Goal: Complete application form: Complete application form

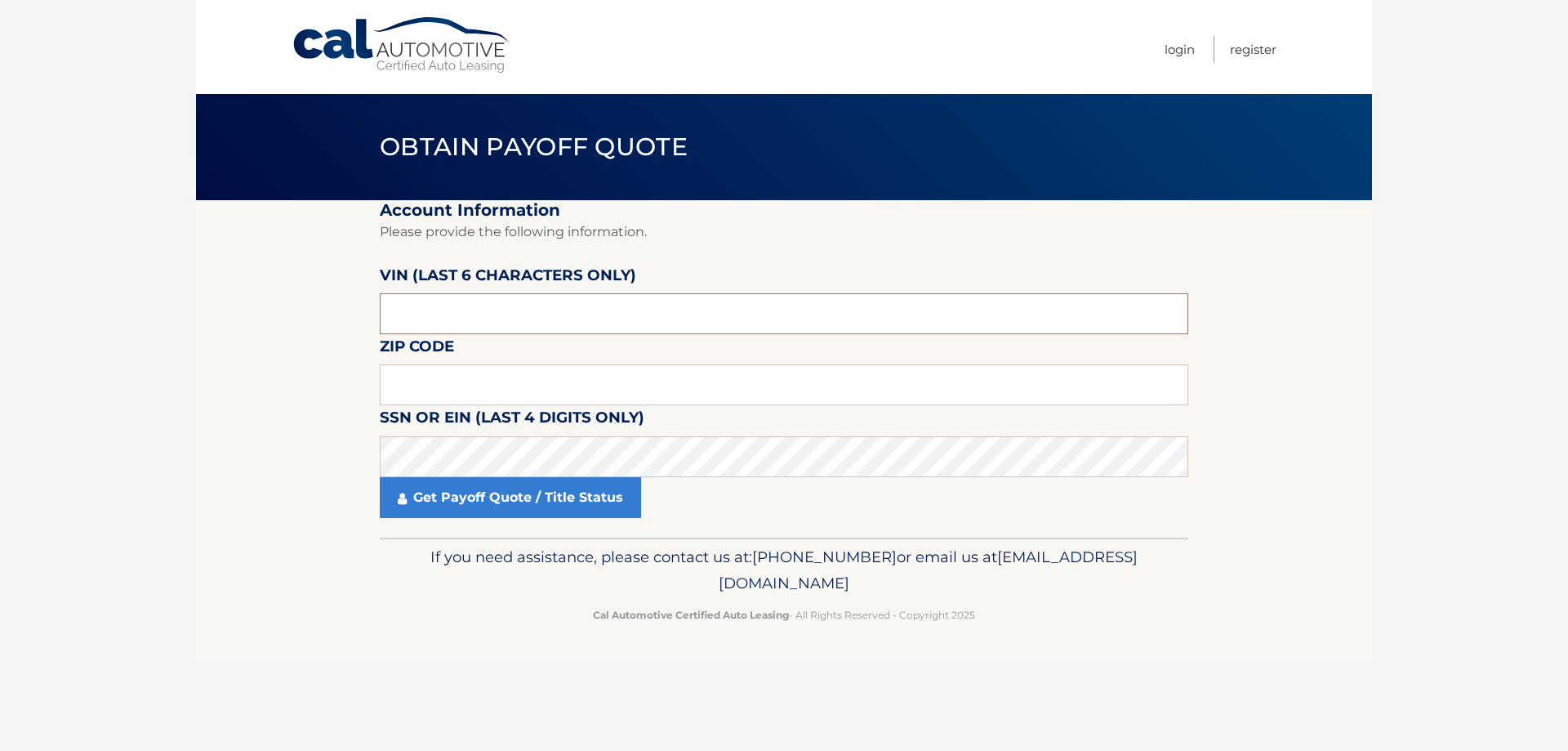
click at [429, 312] on input "text" at bounding box center [784, 313] width 809 height 41
type input "185442"
type input "16059"
click at [492, 497] on link "Get Payoff Quote / Title Status" at bounding box center [510, 498] width 262 height 41
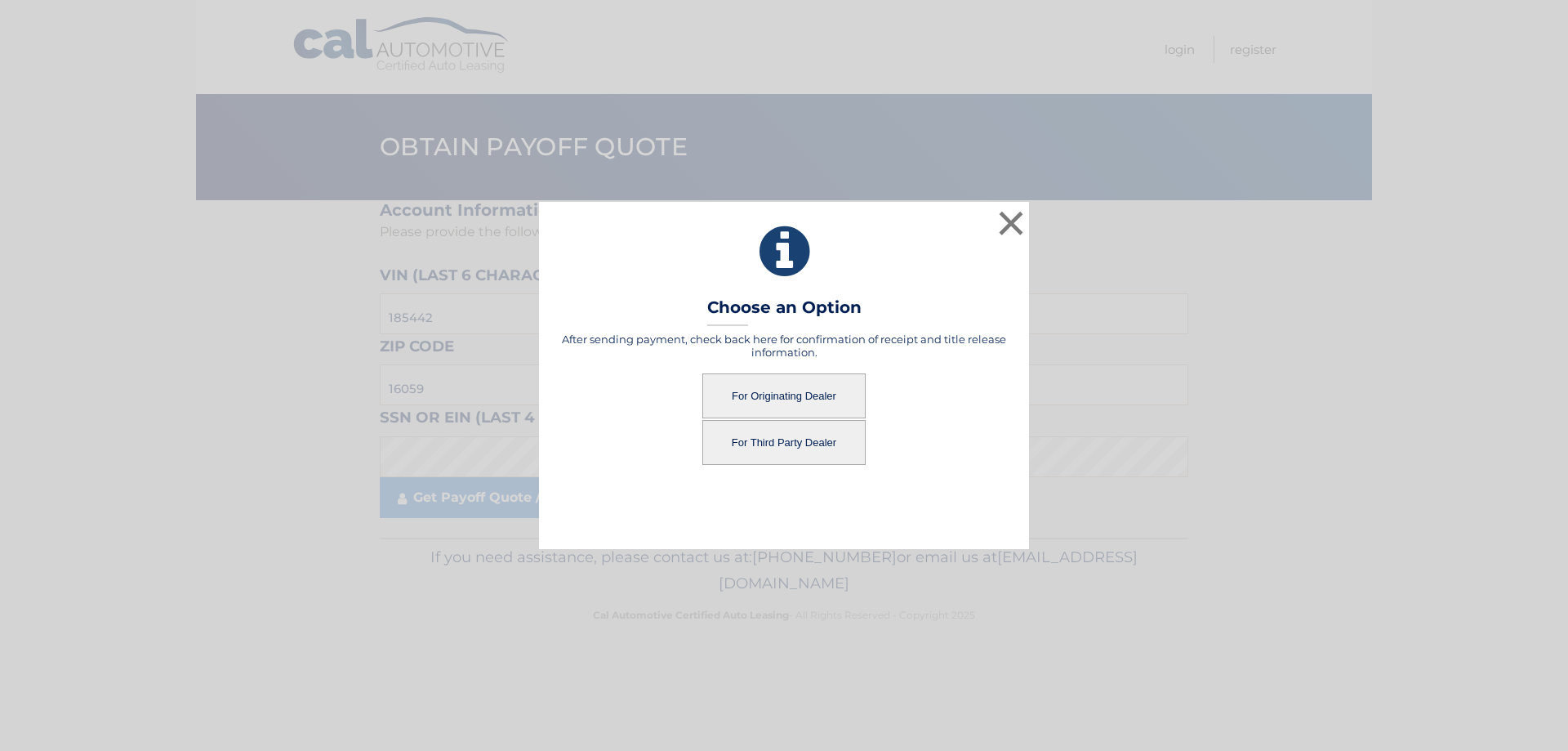
click at [777, 392] on button "For Originating Dealer" at bounding box center [783, 395] width 163 height 45
click at [800, 391] on button "For Originating Dealer" at bounding box center [783, 395] width 163 height 45
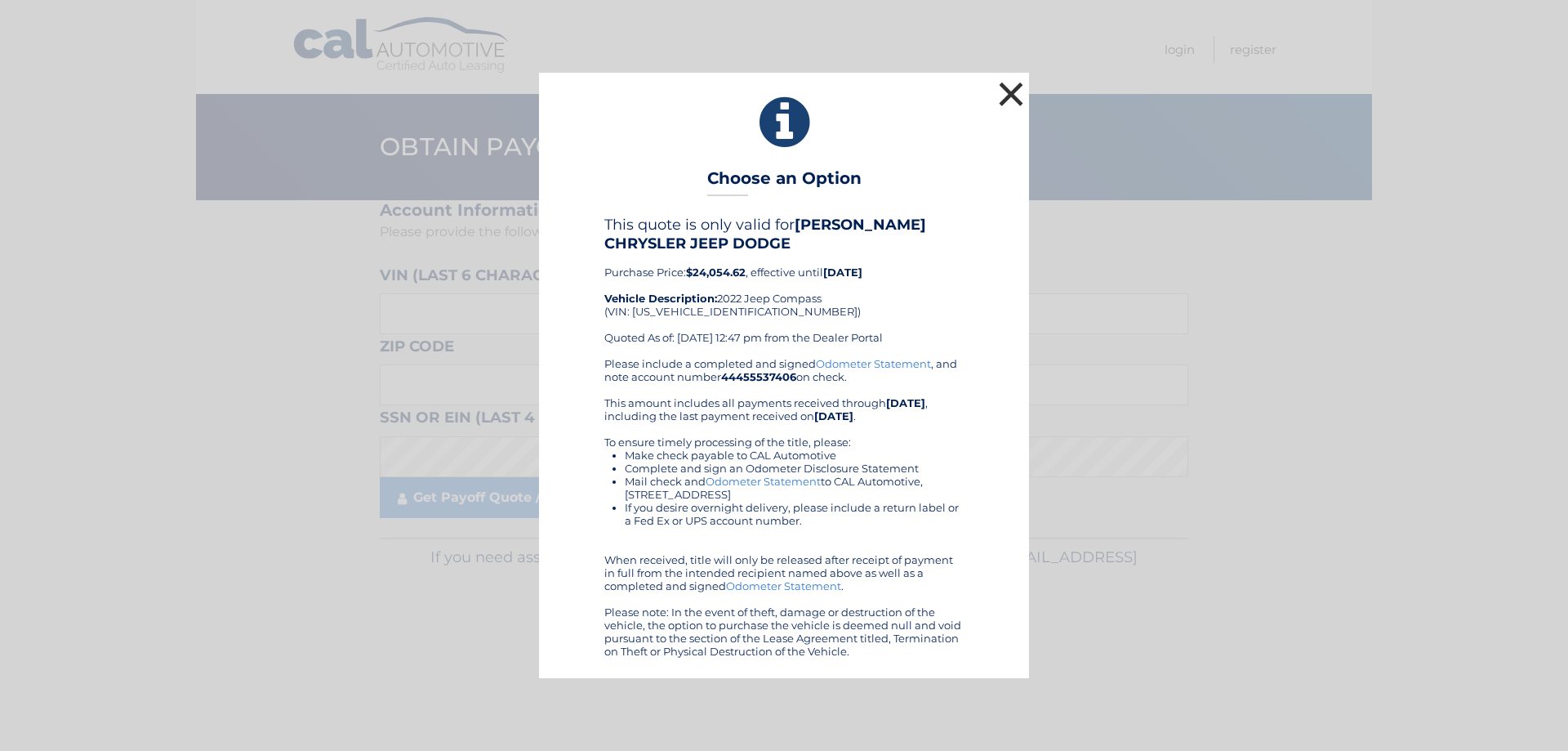
click at [1007, 89] on button "×" at bounding box center [1011, 93] width 32 height 32
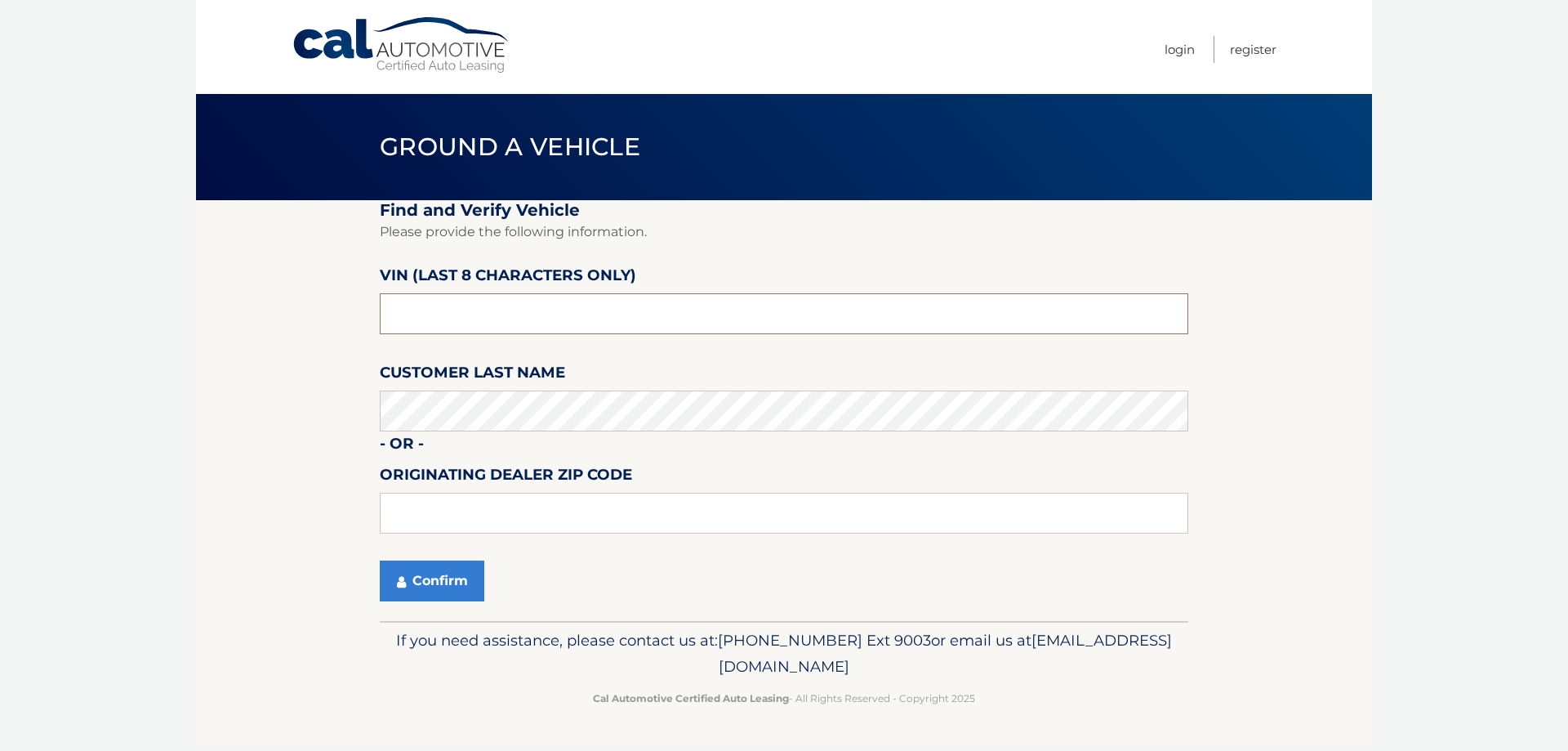
click at [477, 318] on input "text" at bounding box center [784, 313] width 809 height 41
type input "nt185442"
click at [445, 578] on button "Confirm" at bounding box center [431, 581] width 104 height 41
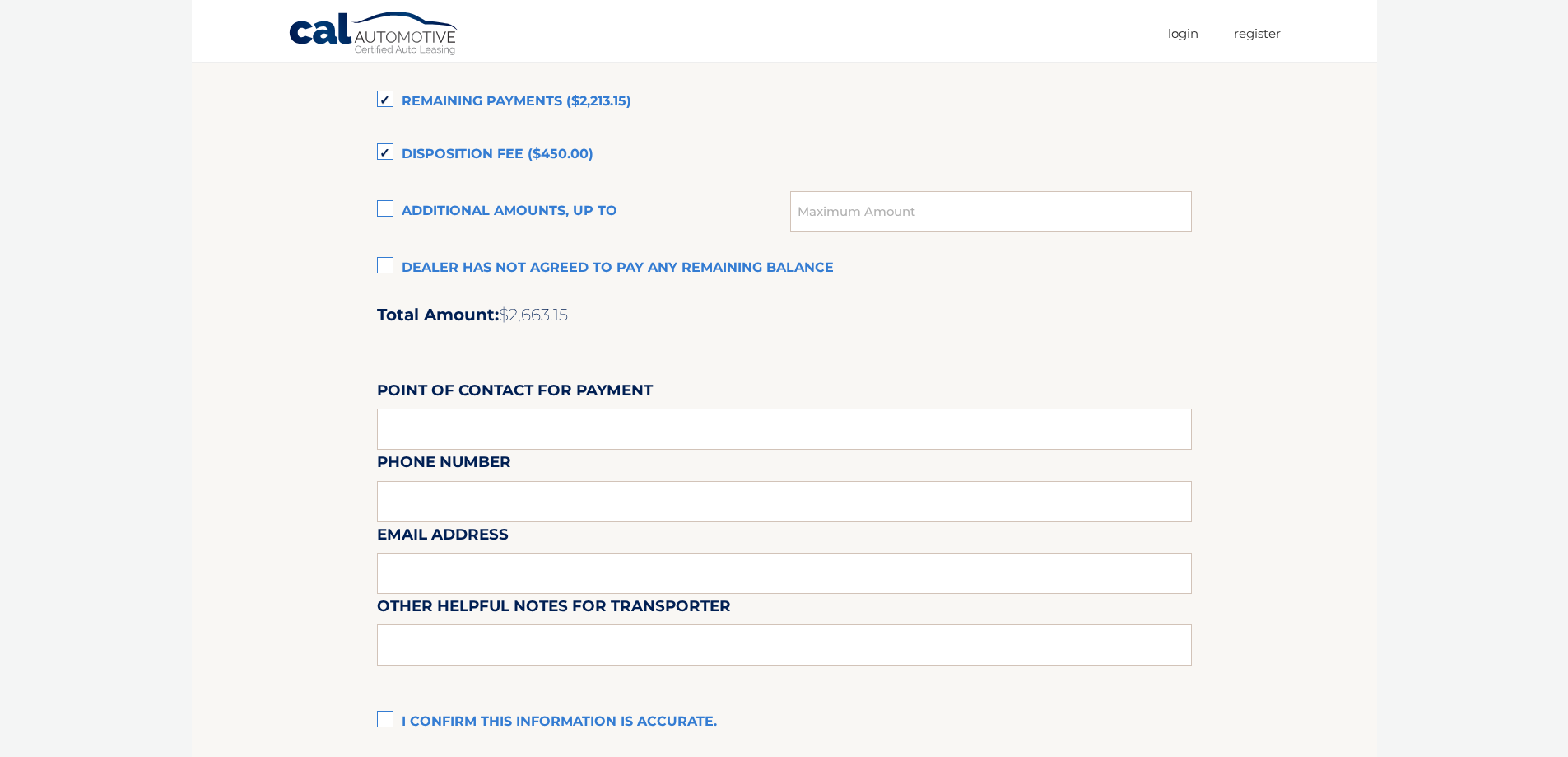
scroll to position [1374, 0]
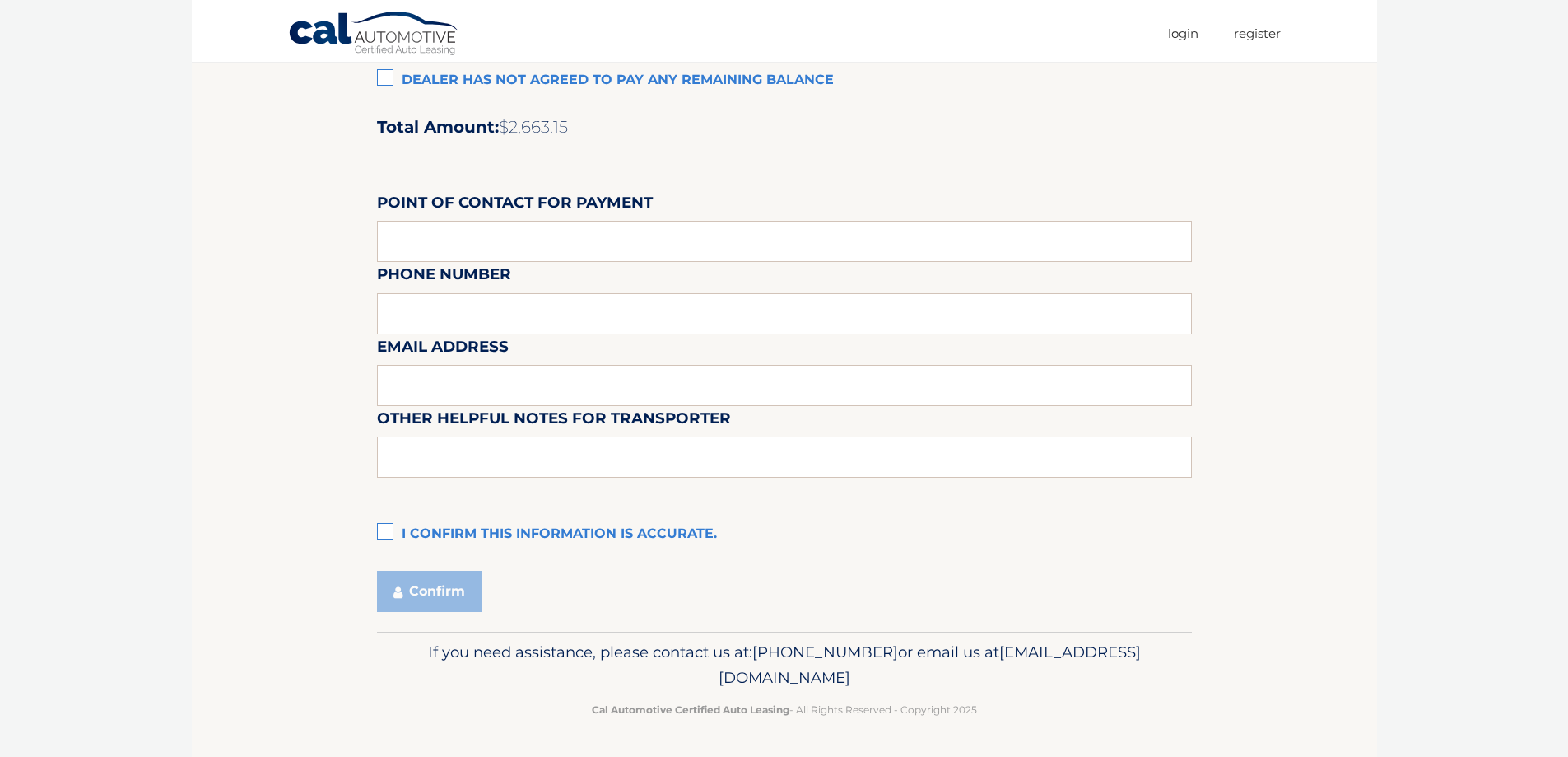
click at [382, 532] on label "I confirm this information is accurate." at bounding box center [784, 534] width 815 height 33
click at [0, 0] on input "I confirm this information is accurate." at bounding box center [0, 0] width 0 height 0
click at [382, 532] on label "I confirm this information is accurate." at bounding box center [784, 534] width 815 height 33
click at [0, 0] on input "I confirm this information is accurate." at bounding box center [0, 0] width 0 height 0
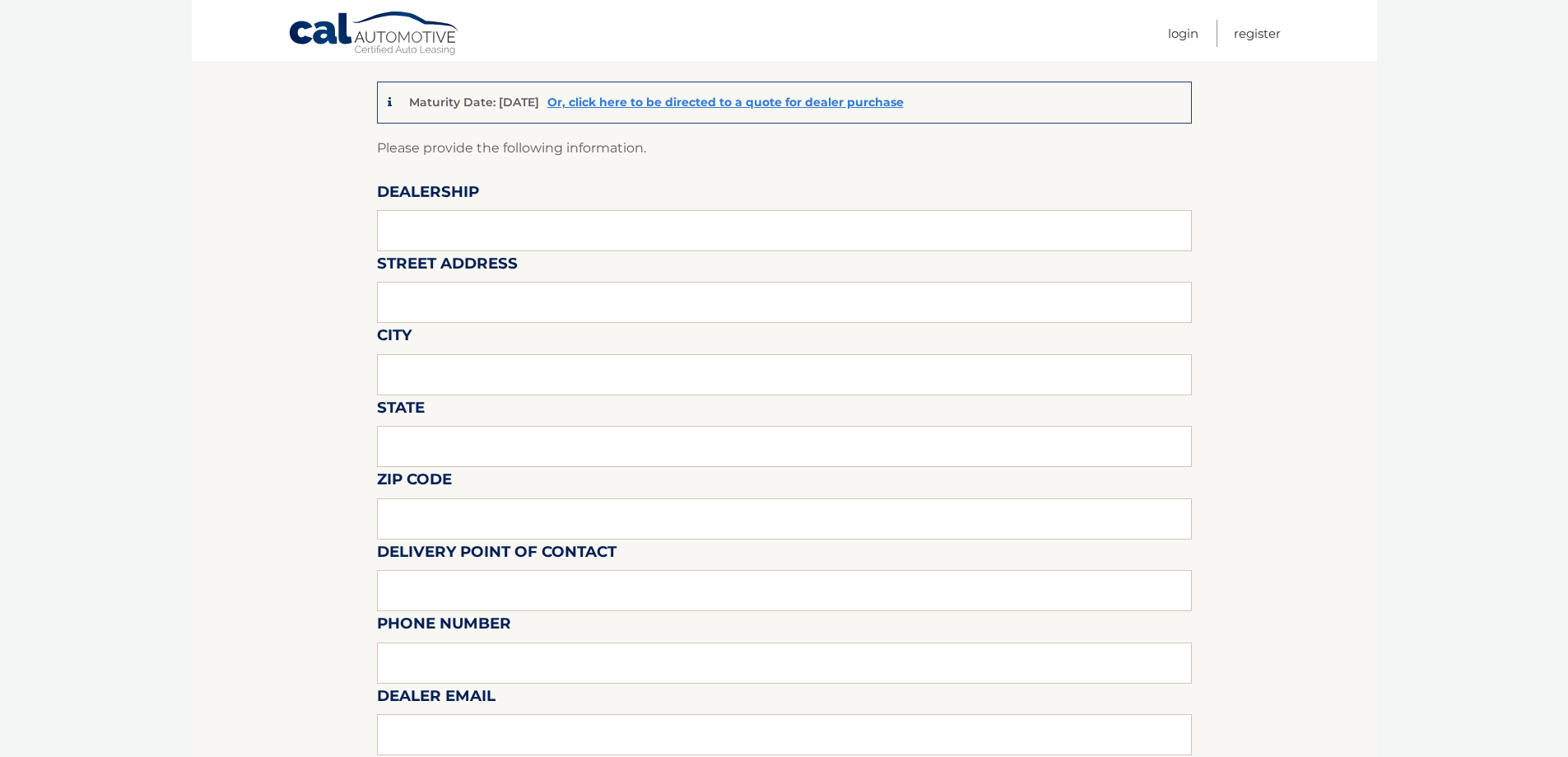
scroll to position [139, 0]
